Goal: Task Accomplishment & Management: Use online tool/utility

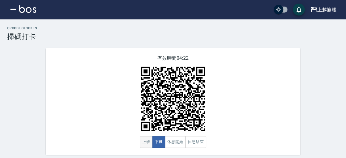
click at [146, 142] on button "上班" at bounding box center [146, 142] width 13 height 12
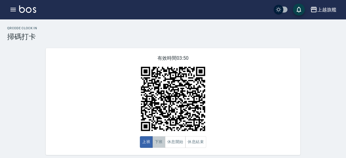
click at [158, 142] on button "下班" at bounding box center [159, 142] width 13 height 12
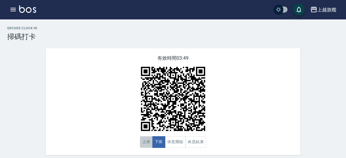
click at [141, 142] on button "上班" at bounding box center [146, 142] width 13 height 12
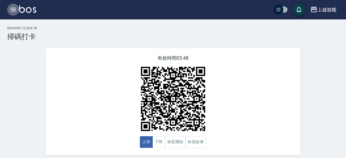
click at [12, 10] on icon "button" at bounding box center [12, 10] width 5 height 4
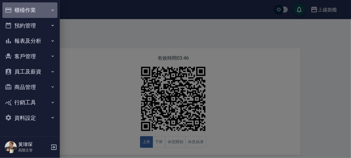
click at [31, 13] on button "櫃檯作業" at bounding box center [29, 10] width 55 height 16
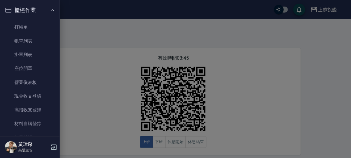
scroll to position [69, 0]
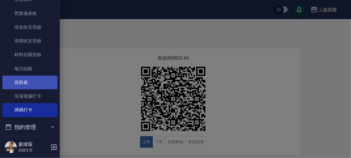
click at [24, 87] on link "排班表" at bounding box center [29, 83] width 55 height 14
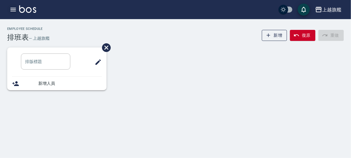
click at [13, 13] on icon "button" at bounding box center [13, 9] width 7 height 7
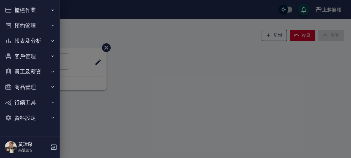
click at [25, 12] on button "櫃檯作業" at bounding box center [29, 10] width 55 height 16
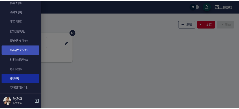
scroll to position [69, 0]
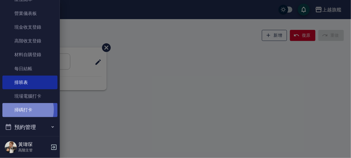
click at [23, 110] on link "掃碼打卡" at bounding box center [29, 110] width 55 height 14
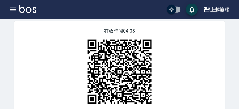
scroll to position [29, 0]
